Goal: Task Accomplishment & Management: Manage account settings

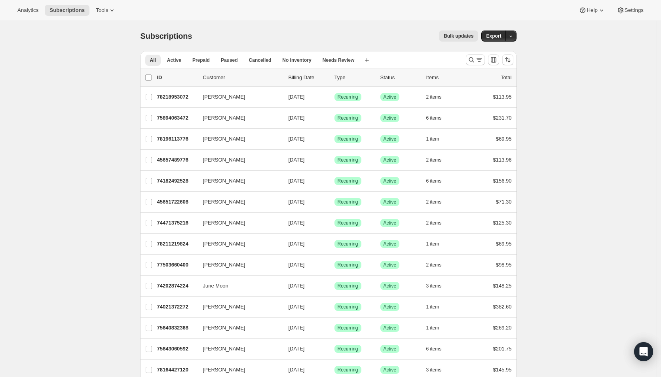
click at [477, 63] on icon "Search and filter results" at bounding box center [479, 60] width 8 height 8
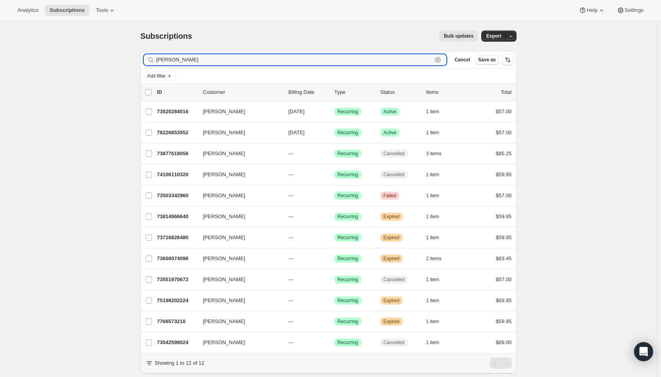
type input "[PERSON_NAME]"
click at [322, 129] on p "[DATE]" at bounding box center [309, 133] width 40 height 8
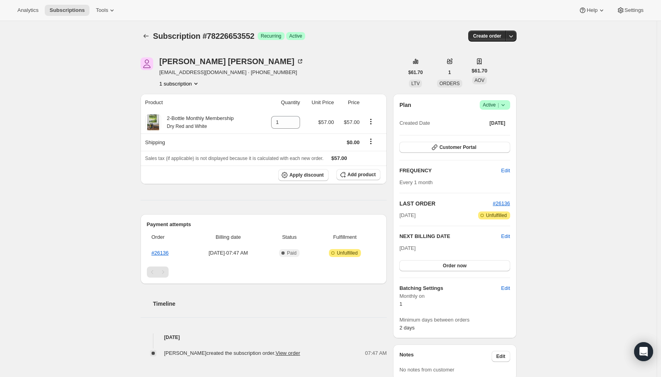
click at [495, 106] on span "Active |" at bounding box center [495, 105] width 24 height 8
click at [492, 133] on span "Cancel subscription" at bounding box center [497, 134] width 45 height 6
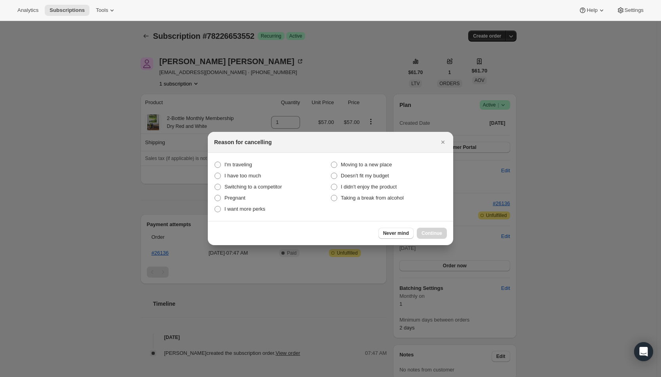
click at [377, 200] on span "Taking a break from alcohol" at bounding box center [372, 198] width 63 height 6
click at [331, 195] on alcohol "Taking a break from alcohol" at bounding box center [331, 195] width 0 height 0
radio alcohol "true"
click at [422, 232] on span "Continue" at bounding box center [432, 233] width 21 height 6
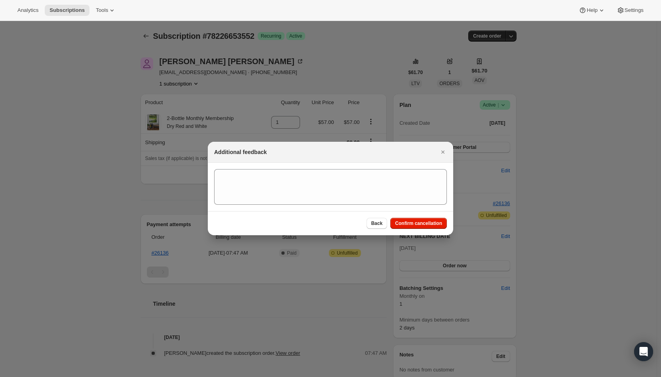
click at [422, 226] on button "Confirm cancellation" at bounding box center [418, 223] width 57 height 11
